Goal: Share content

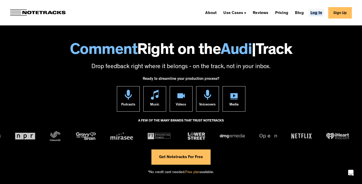
click at [321, 15] on link "Log In" at bounding box center [316, 13] width 16 height 8
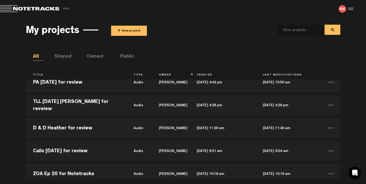
scroll to position [171, 0]
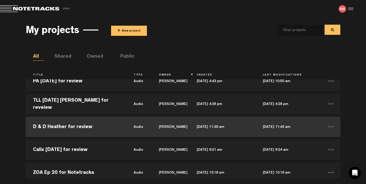
click at [78, 126] on td "D & D Heather for review" at bounding box center [76, 126] width 101 height 23
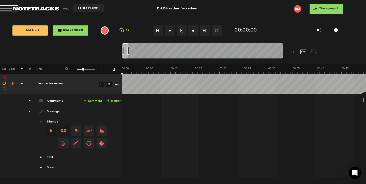
click at [330, 7] on span "Share project" at bounding box center [328, 8] width 19 height 3
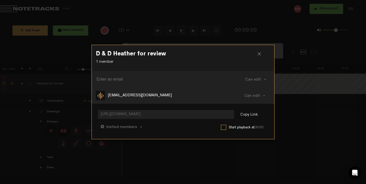
click at [129, 92] on div "Vivienne.Shahin@addri.org.au" at bounding box center [157, 95] width 122 height 9
click at [129, 94] on p "Vivienne.Shahin@addri.org.au" at bounding box center [140, 96] width 64 height 6
click at [246, 116] on button "Copy Link" at bounding box center [249, 115] width 28 height 10
click at [262, 53] on div at bounding box center [261, 56] width 8 height 8
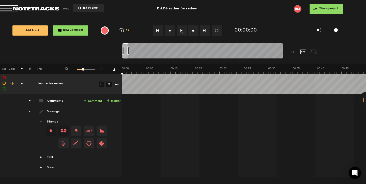
click at [98, 7] on button "Exit Project" at bounding box center [88, 8] width 31 height 8
